Goal: Information Seeking & Learning: Learn about a topic

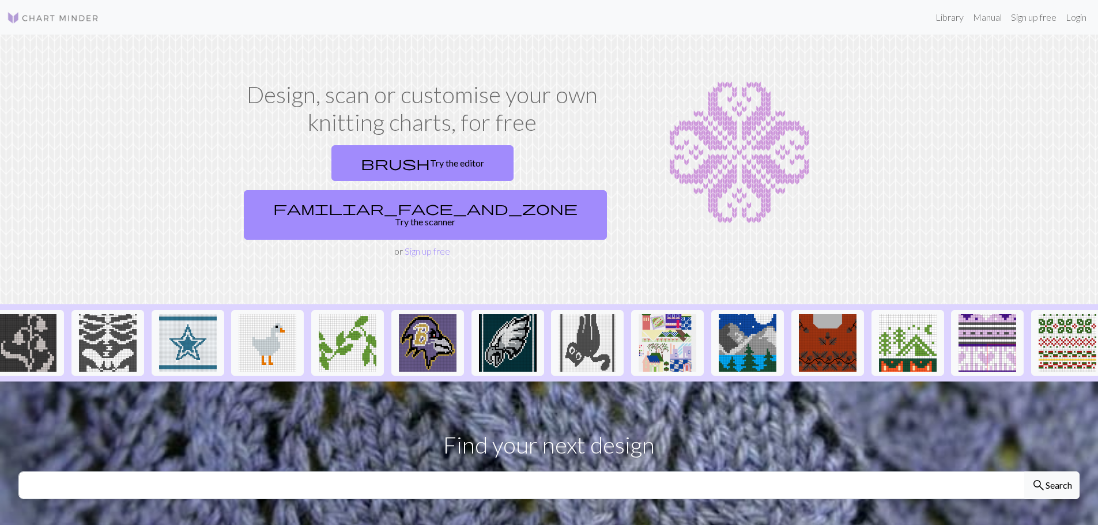
scroll to position [0, 902]
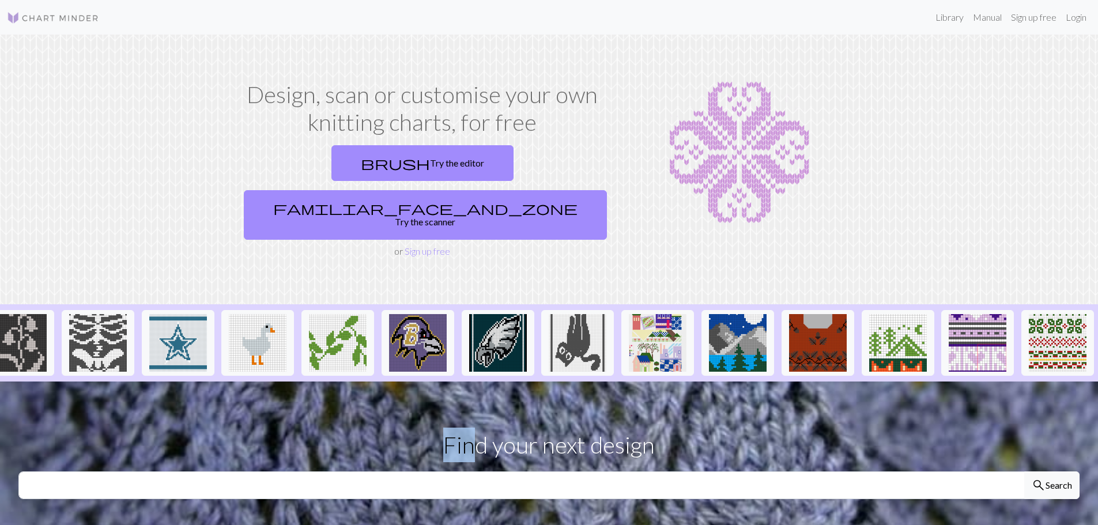
drag, startPoint x: 1053, startPoint y: 346, endPoint x: 476, endPoint y: 436, distance: 583.8
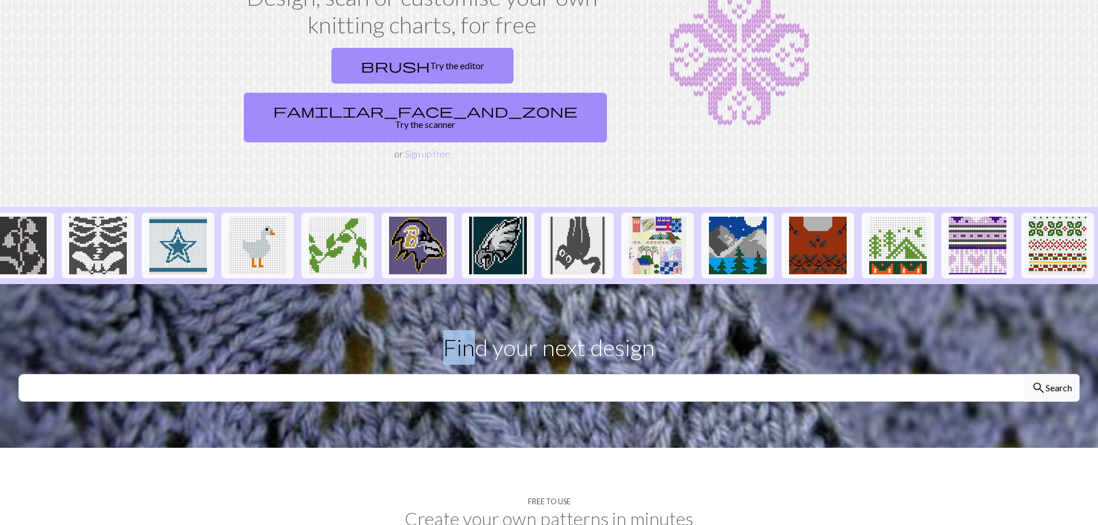
scroll to position [231, 0]
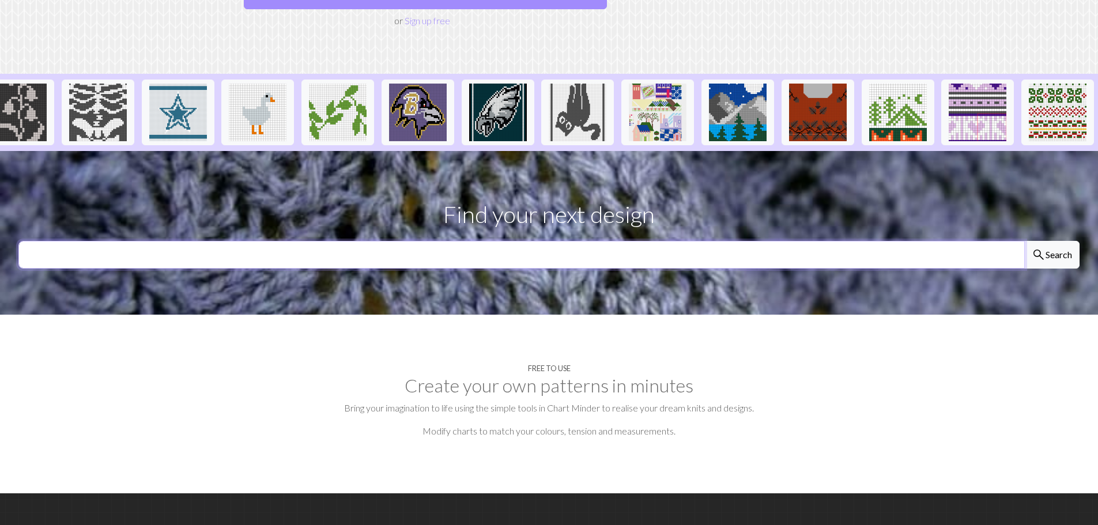
click at [366, 241] on input "text" at bounding box center [521, 255] width 1006 height 28
type input "green bay"
click at [1024, 241] on button "search Search" at bounding box center [1051, 255] width 55 height 28
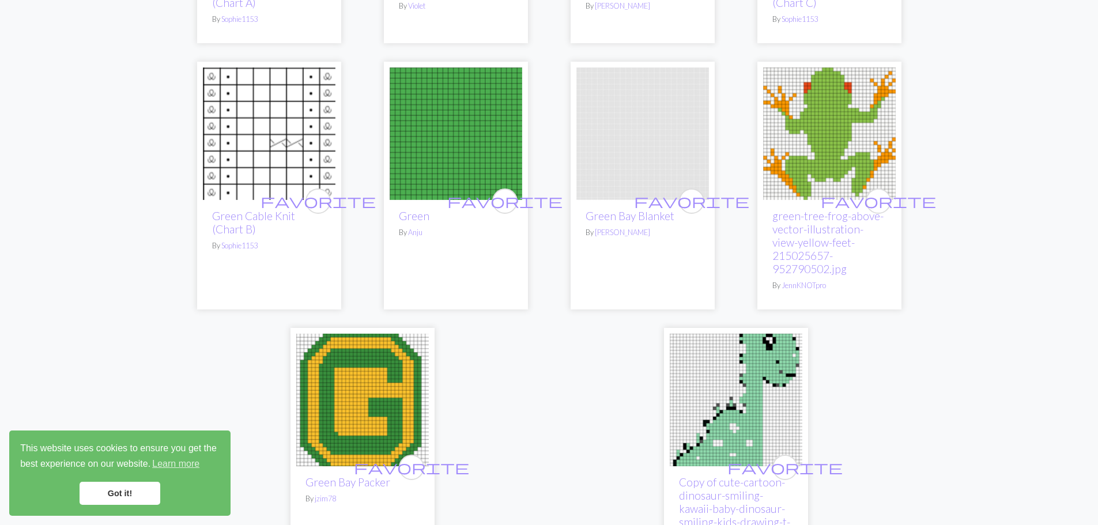
scroll to position [2939, 0]
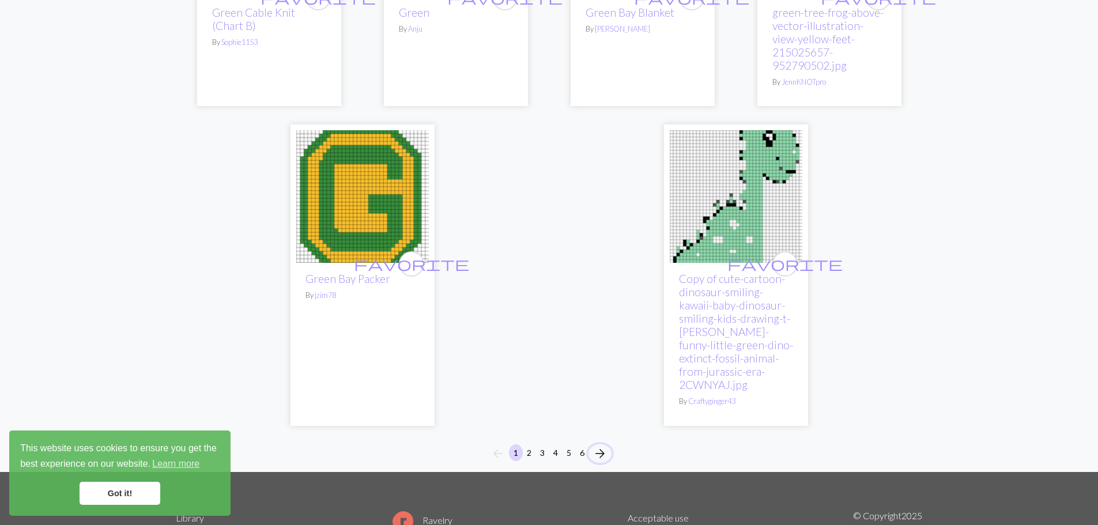
click at [603, 445] on span "arrow_forward" at bounding box center [600, 453] width 14 height 16
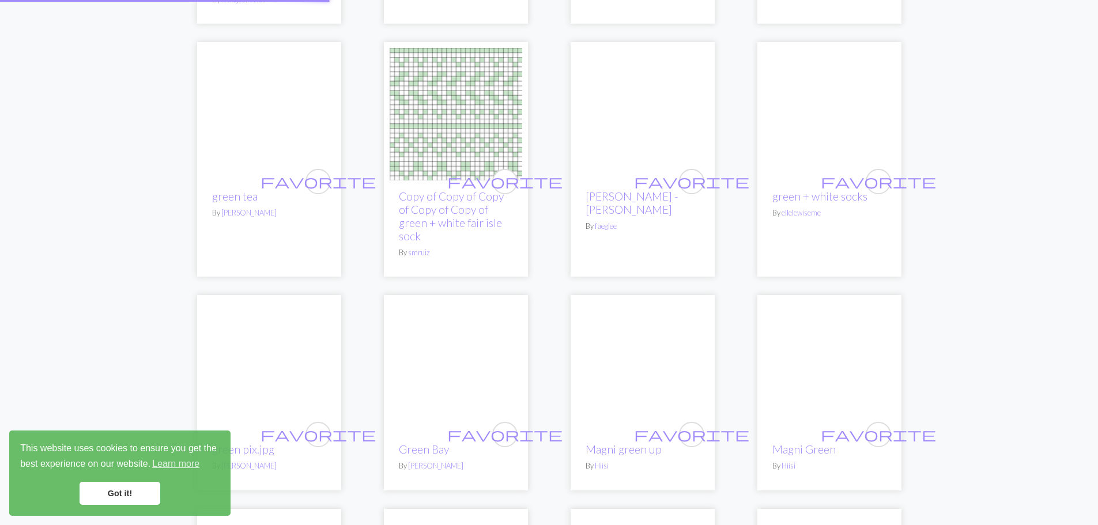
scroll to position [109, 0]
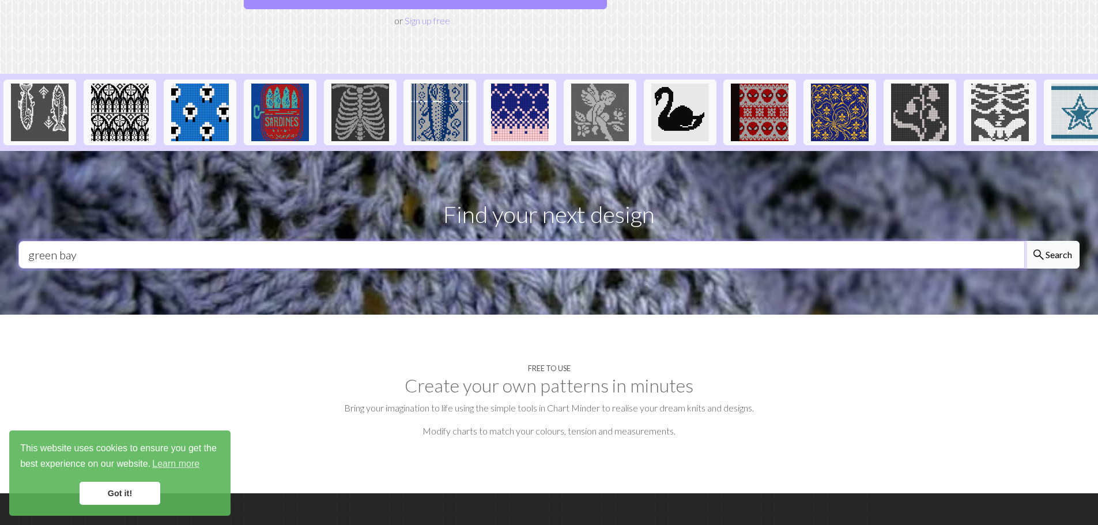
drag, startPoint x: 104, startPoint y: 233, endPoint x: -288, endPoint y: 225, distance: 392.6
click at [0, 225] on html "This website uses cookies to ensure you get the best experience on our website.…" at bounding box center [549, 31] width 1098 height 525
type input "nfl"
click at [1024, 241] on button "search Search" at bounding box center [1051, 255] width 55 height 28
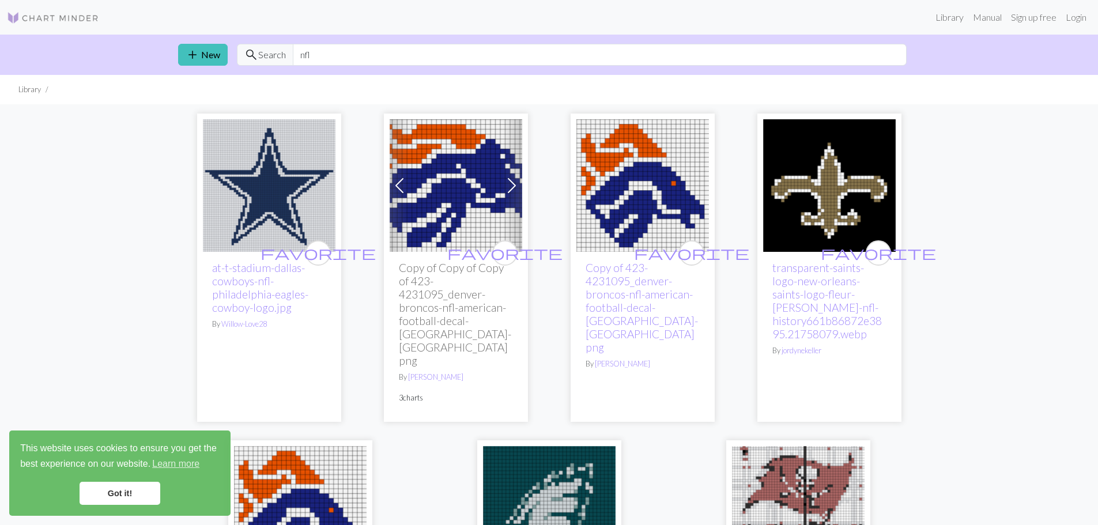
click at [118, 500] on link "Got it!" at bounding box center [120, 493] width 81 height 23
